Goal: Communication & Community: Answer question/provide support

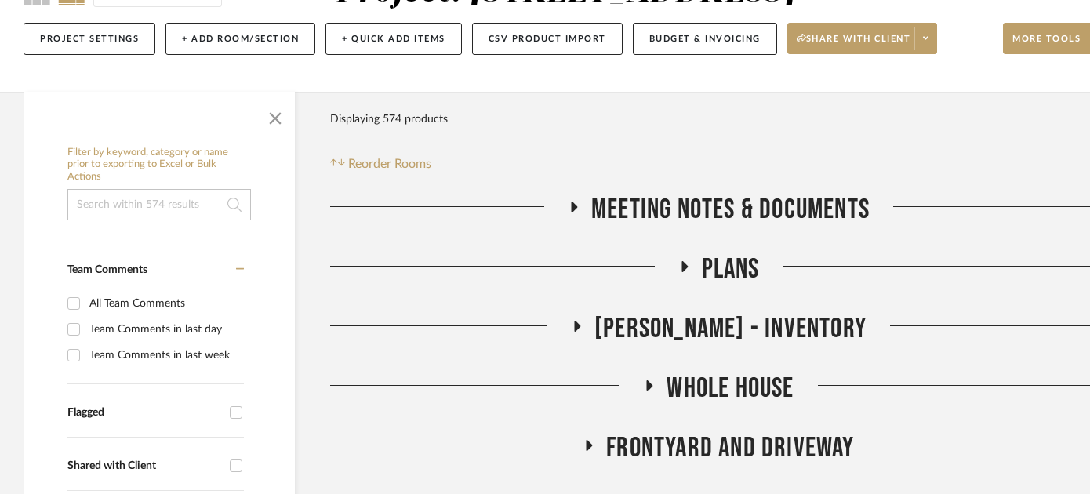
scroll to position [219, 0]
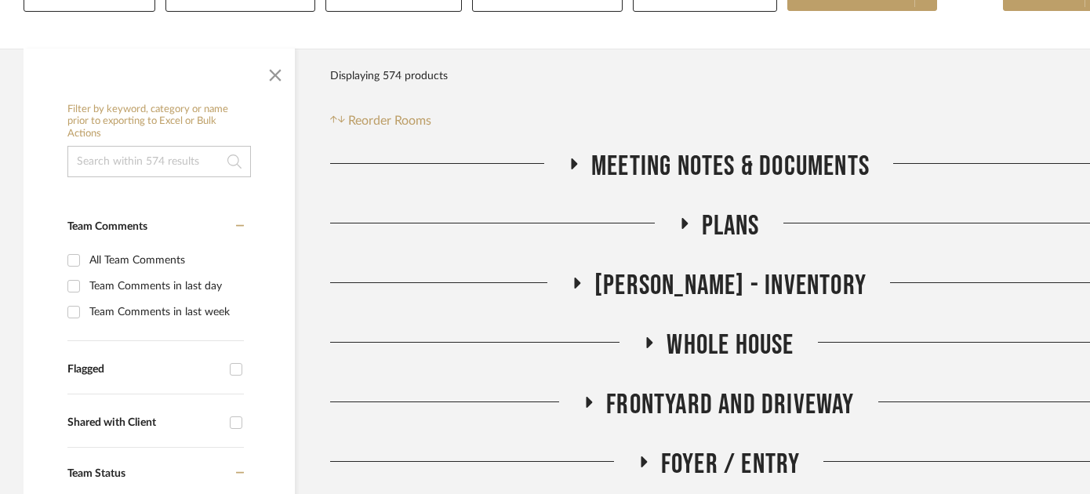
click at [727, 223] on span "Plans" at bounding box center [731, 226] width 58 height 34
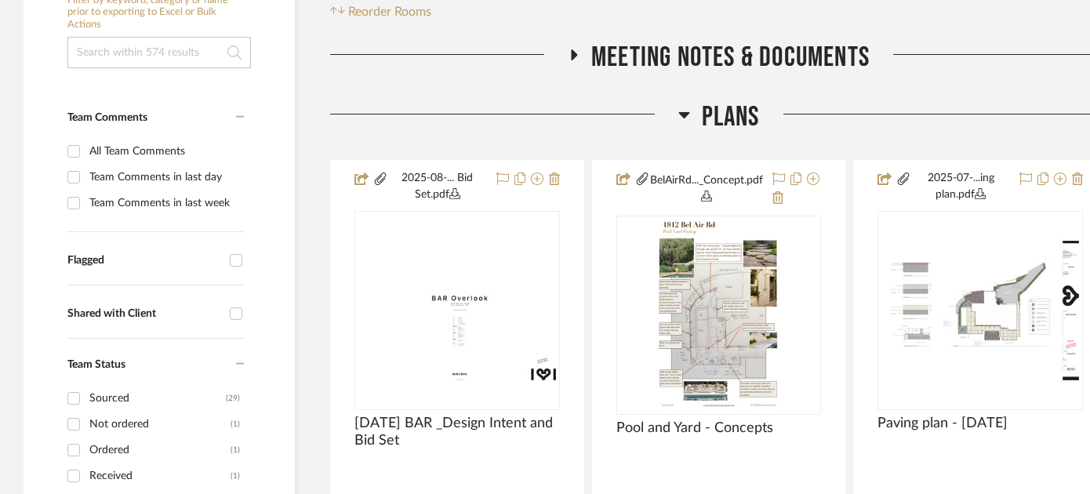
scroll to position [346, 0]
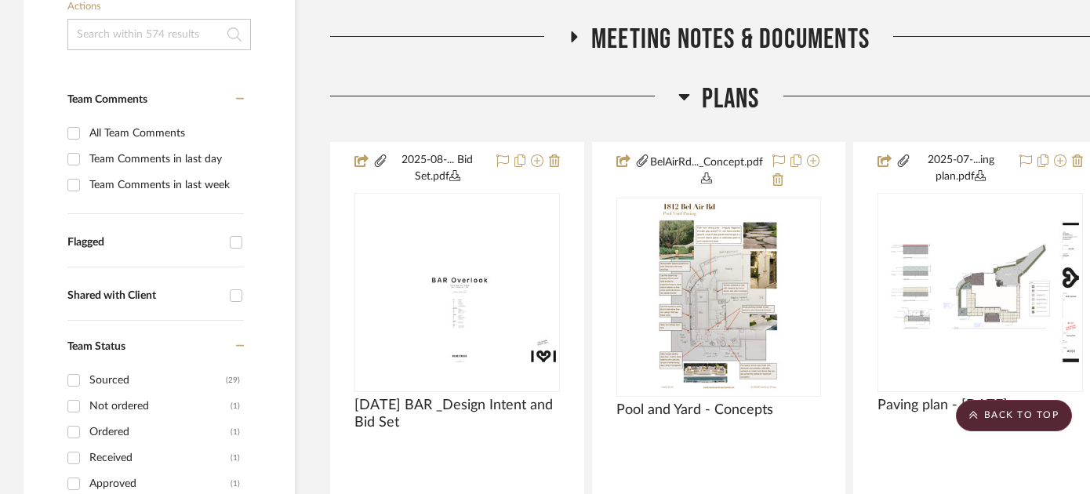
click at [735, 94] on span "Plans" at bounding box center [731, 99] width 58 height 34
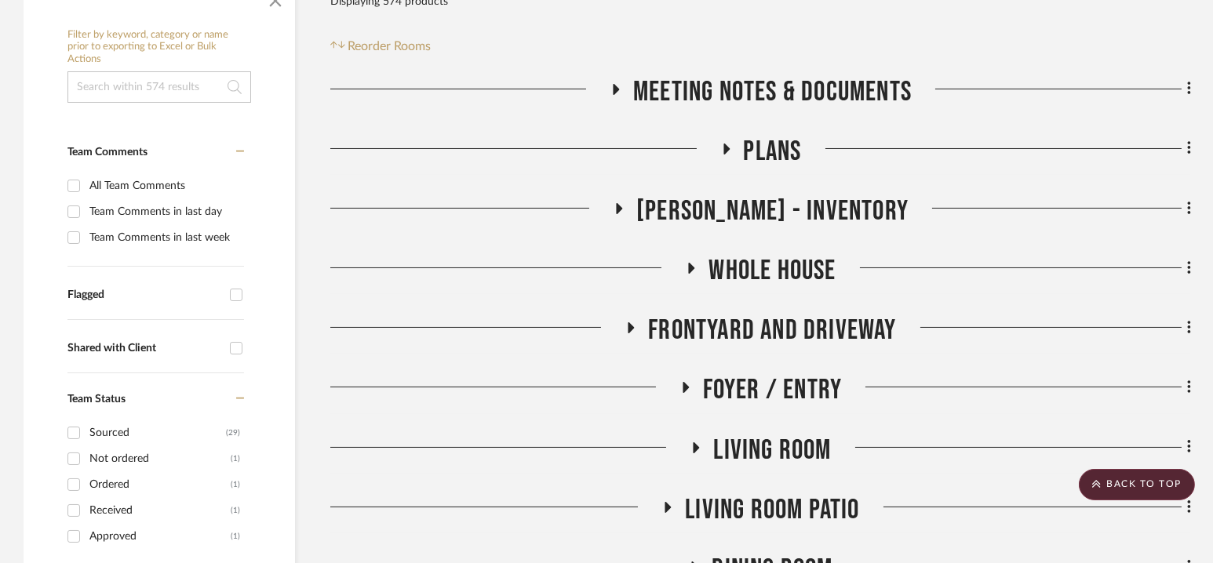
scroll to position [291, 0]
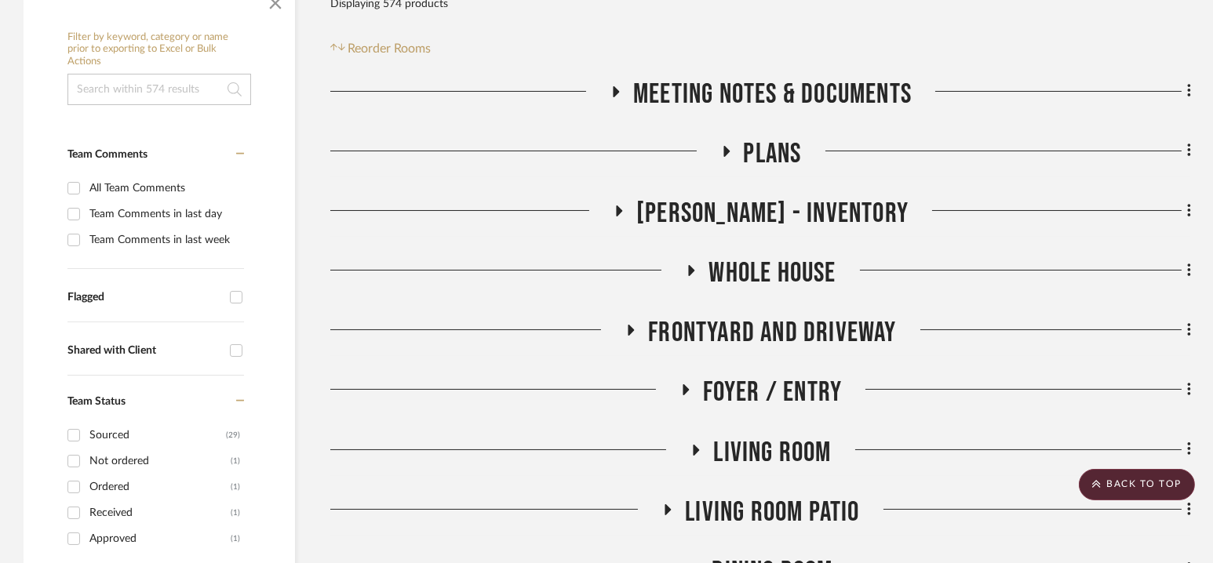
click at [784, 141] on span "Plans" at bounding box center [773, 154] width 58 height 34
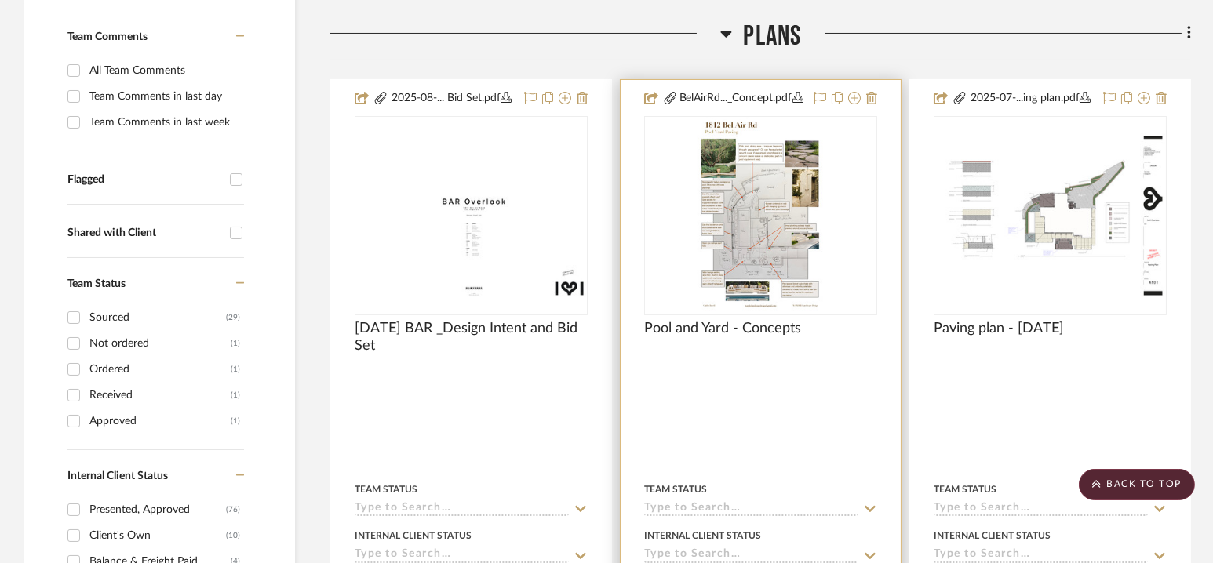
scroll to position [187, 0]
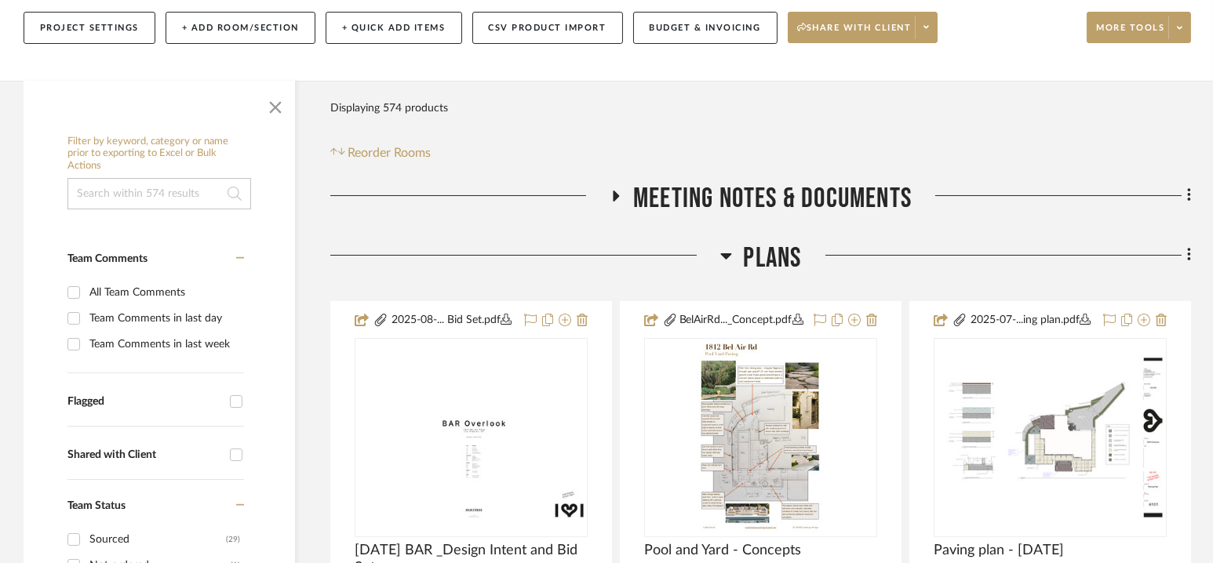
click at [769, 250] on span "Plans" at bounding box center [773, 259] width 58 height 34
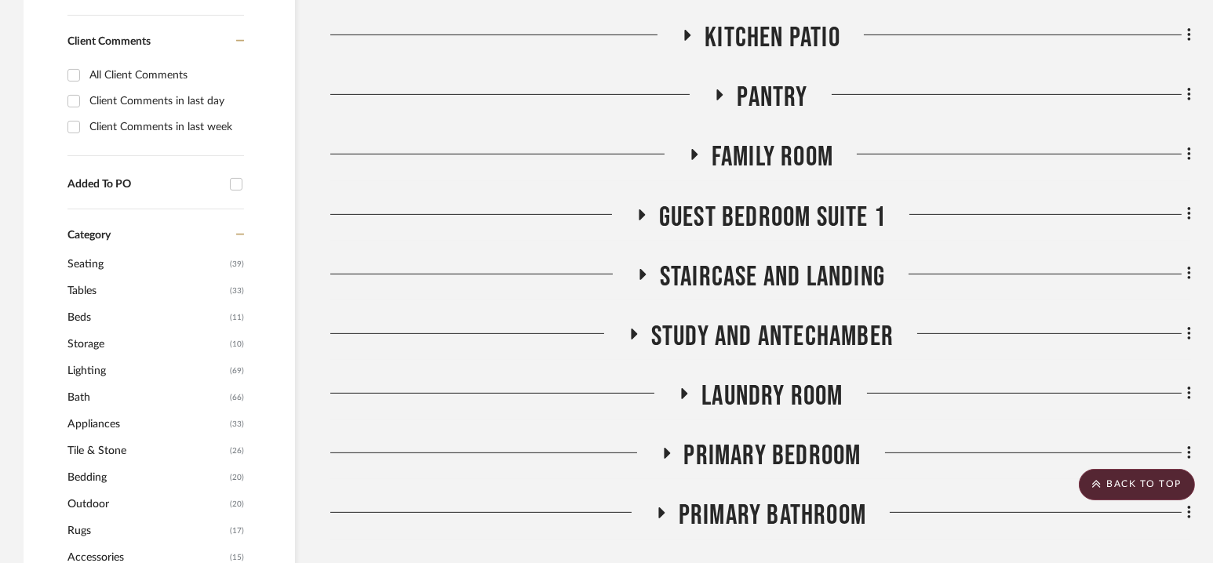
scroll to position [1125, 0]
click at [767, 216] on span "Guest Bedroom Suite 1" at bounding box center [772, 217] width 227 height 34
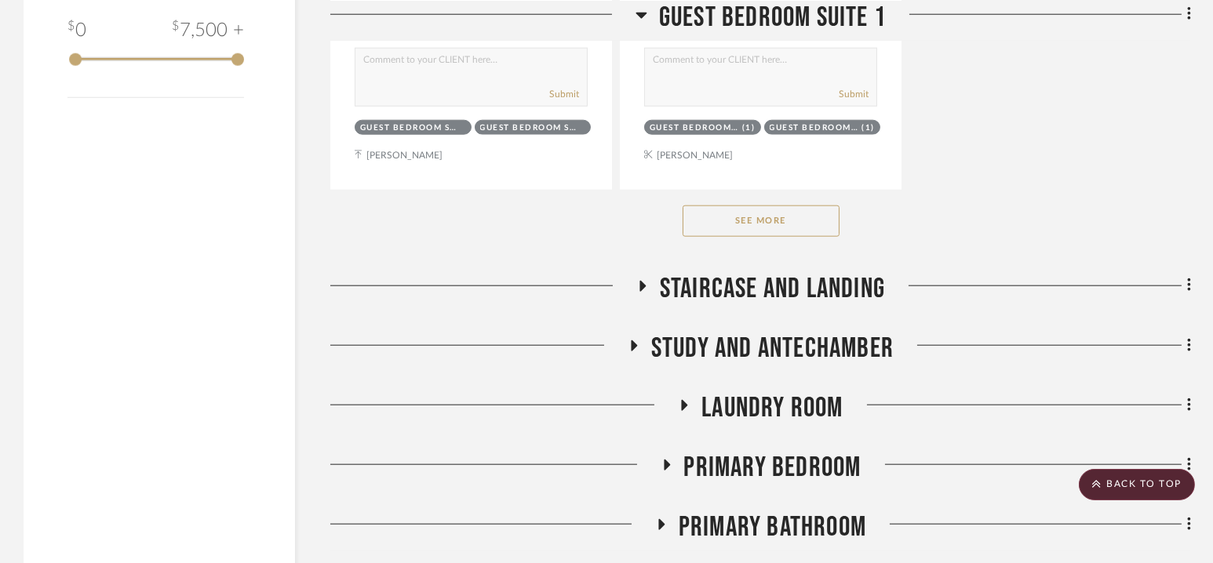
click at [767, 215] on button "See More" at bounding box center [760, 221] width 157 height 31
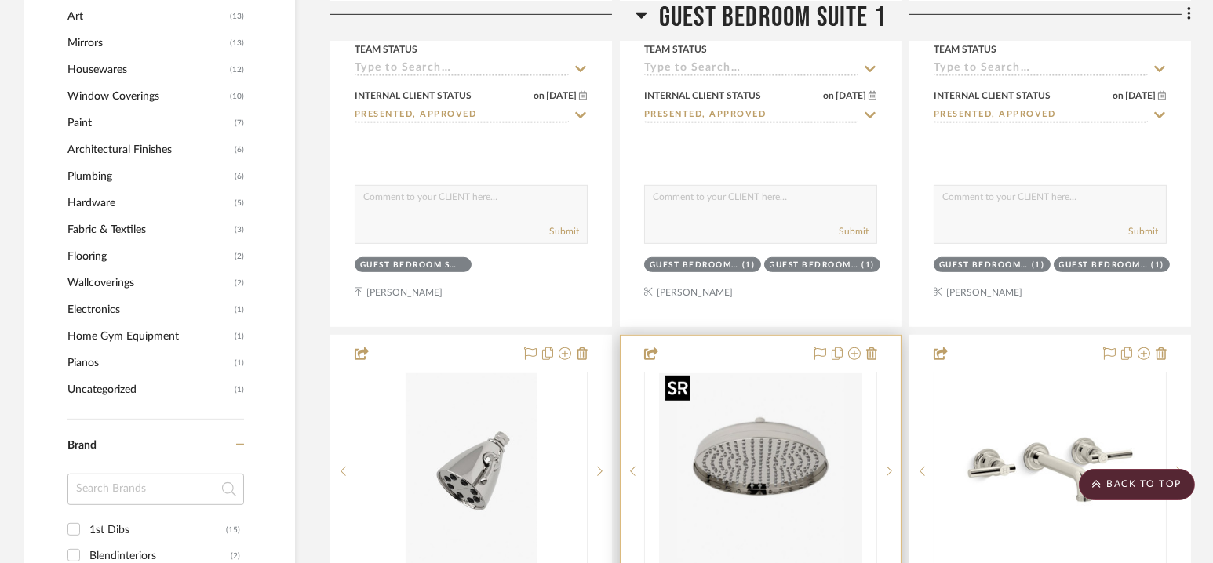
scroll to position [1710, 0]
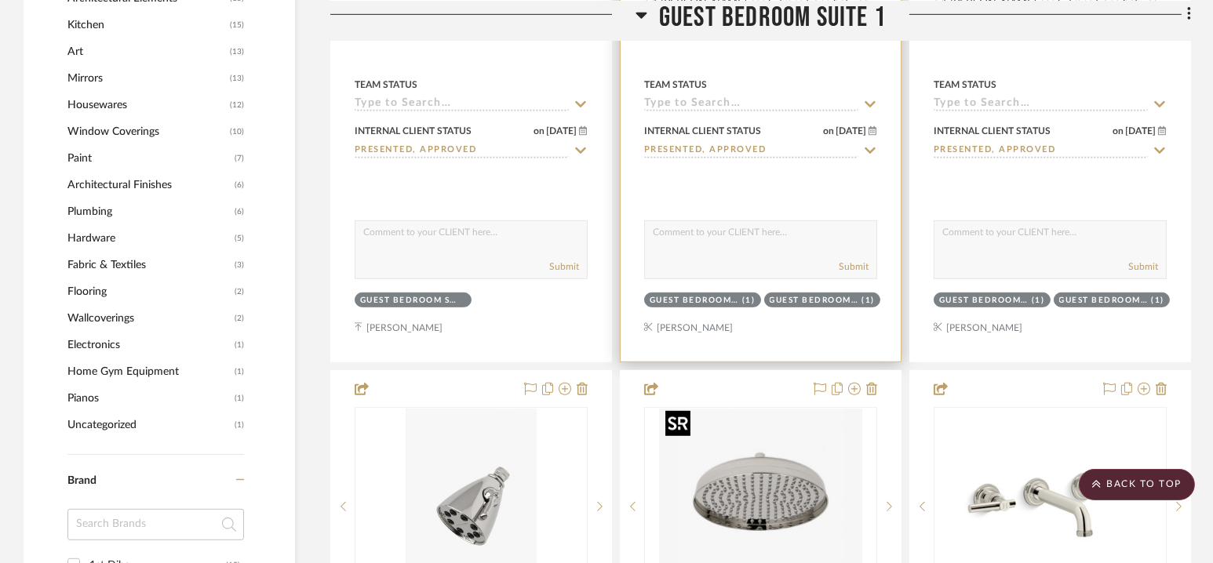
click at [785, 316] on div at bounding box center [761, 18] width 280 height 686
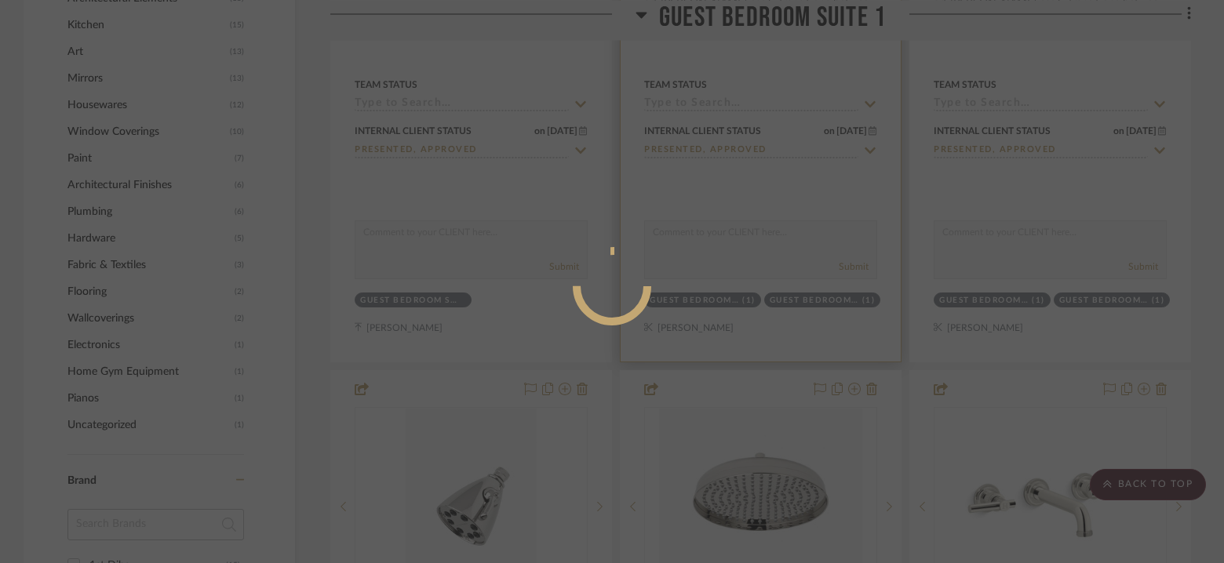
scroll to position [124, 0]
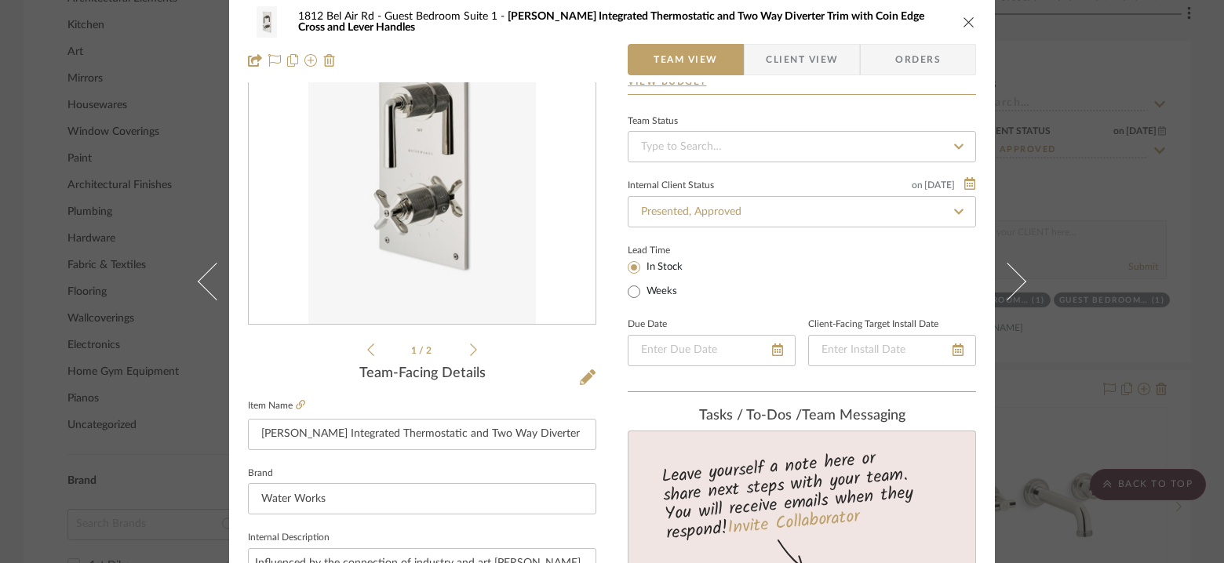
click at [964, 22] on icon "close" at bounding box center [969, 22] width 13 height 13
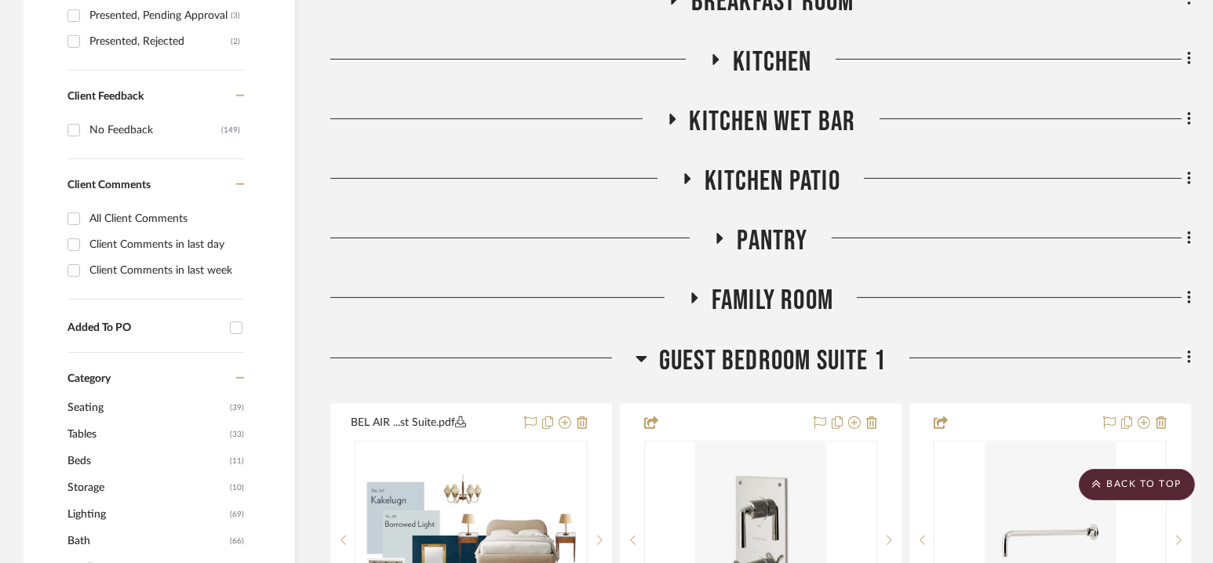
click at [759, 355] on span "Guest Bedroom Suite 1" at bounding box center [772, 361] width 227 height 34
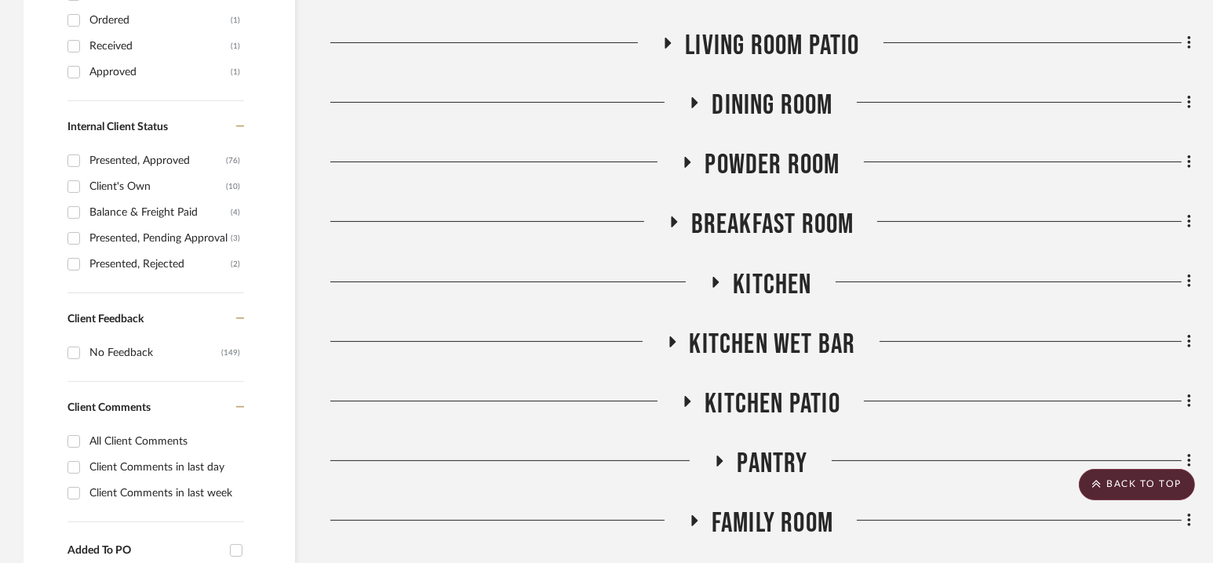
scroll to position [0, 0]
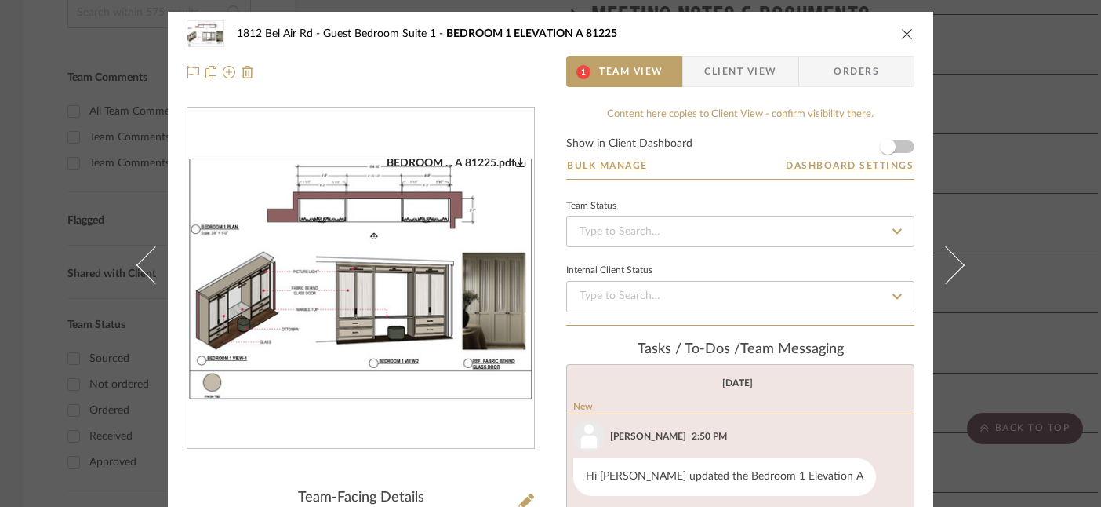
click at [411, 289] on img "0" at bounding box center [360, 278] width 347 height 245
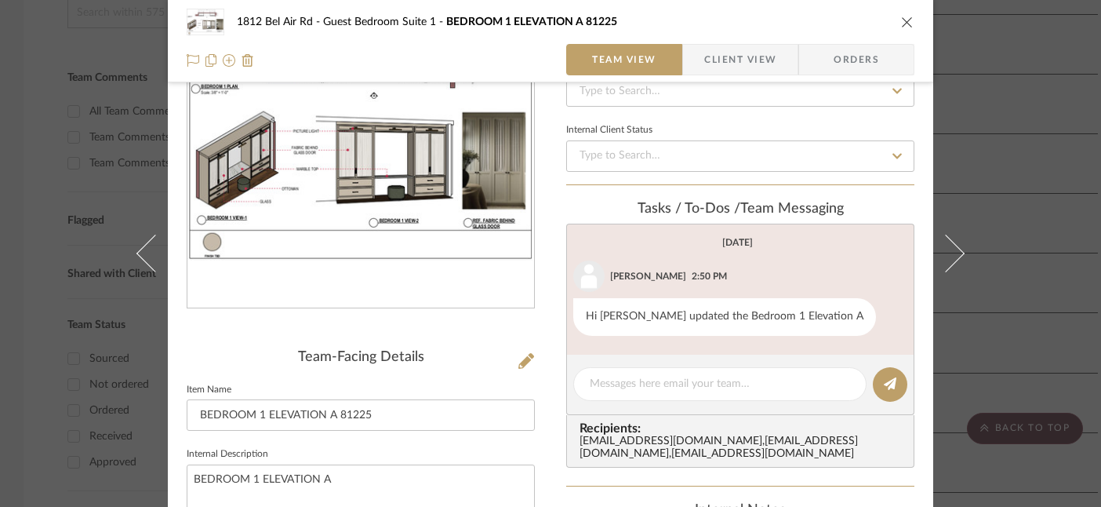
scroll to position [169, 0]
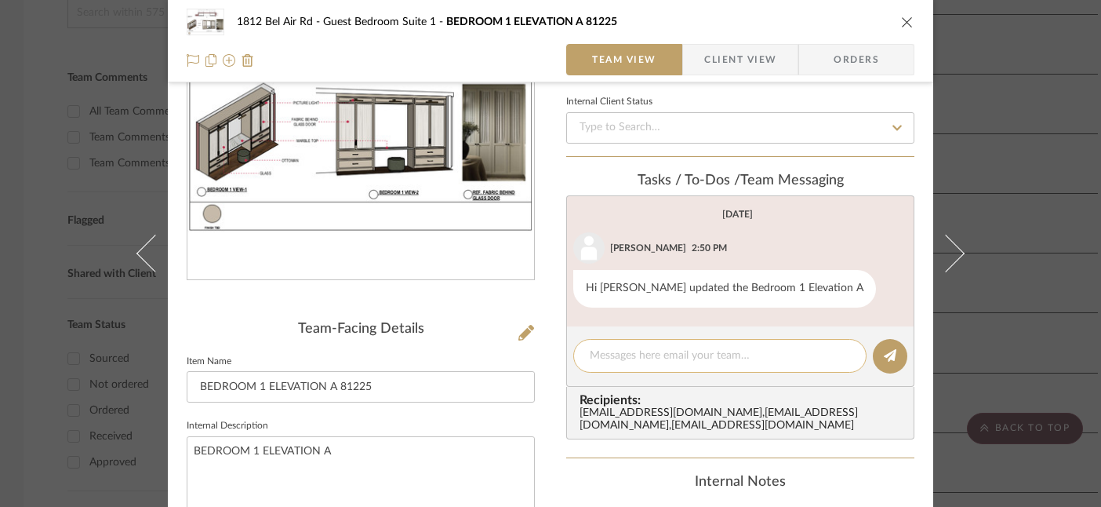
click at [637, 354] on textarea at bounding box center [720, 356] width 260 height 16
type textarea "Love this- thank you!"
click at [884, 357] on icon at bounding box center [890, 355] width 13 height 13
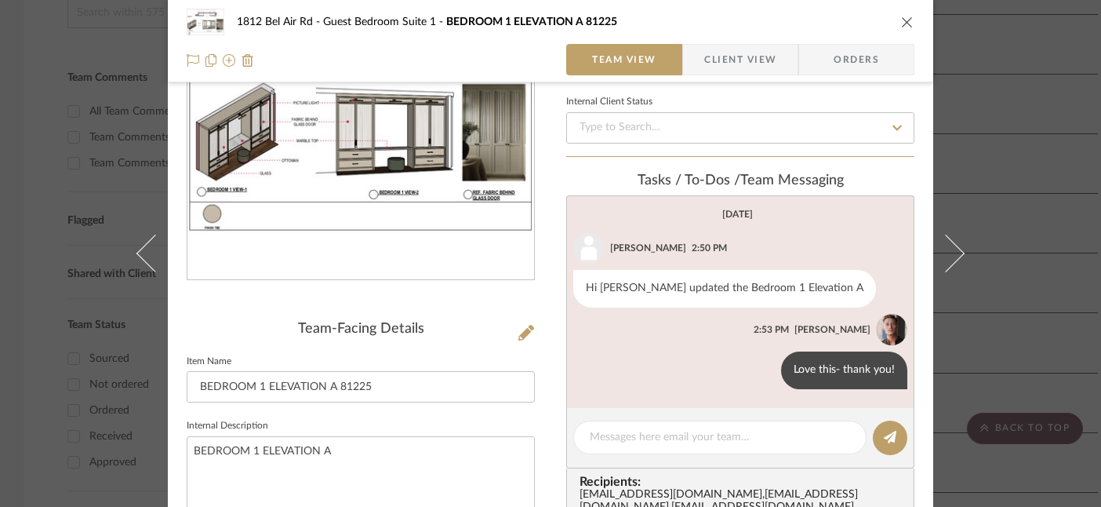
scroll to position [0, 0]
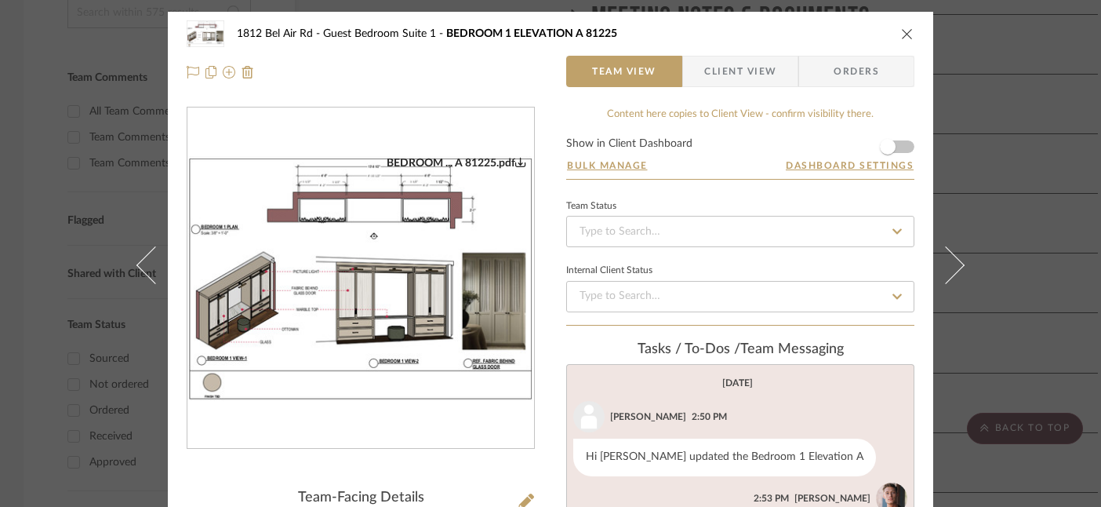
click at [908, 27] on icon "close" at bounding box center [907, 33] width 13 height 13
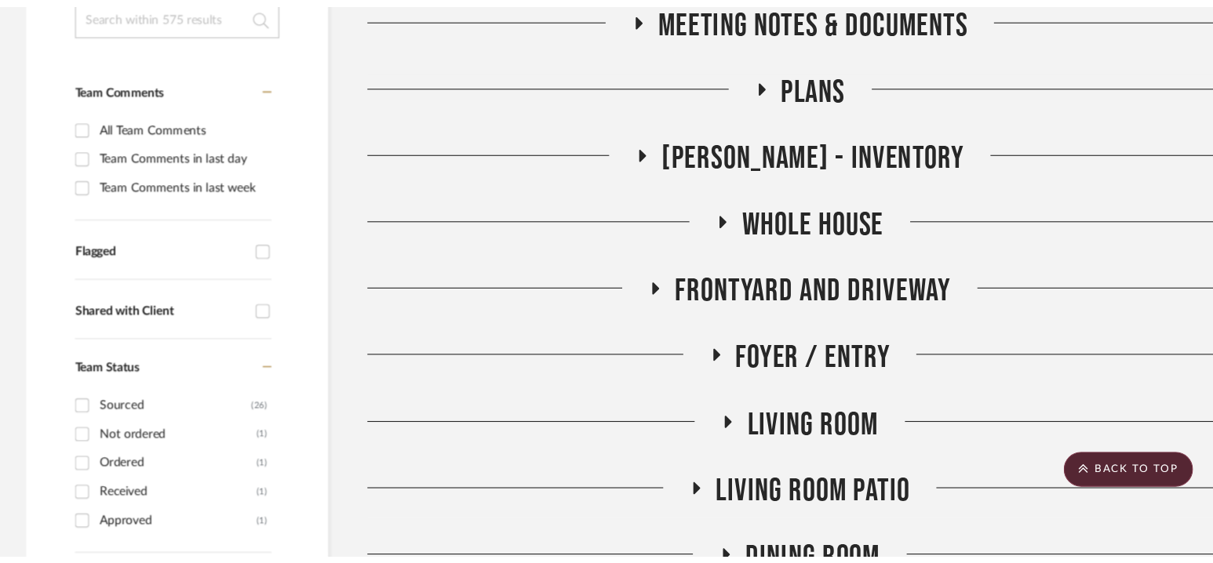
scroll to position [367, 0]
